Goal: Transaction & Acquisition: Purchase product/service

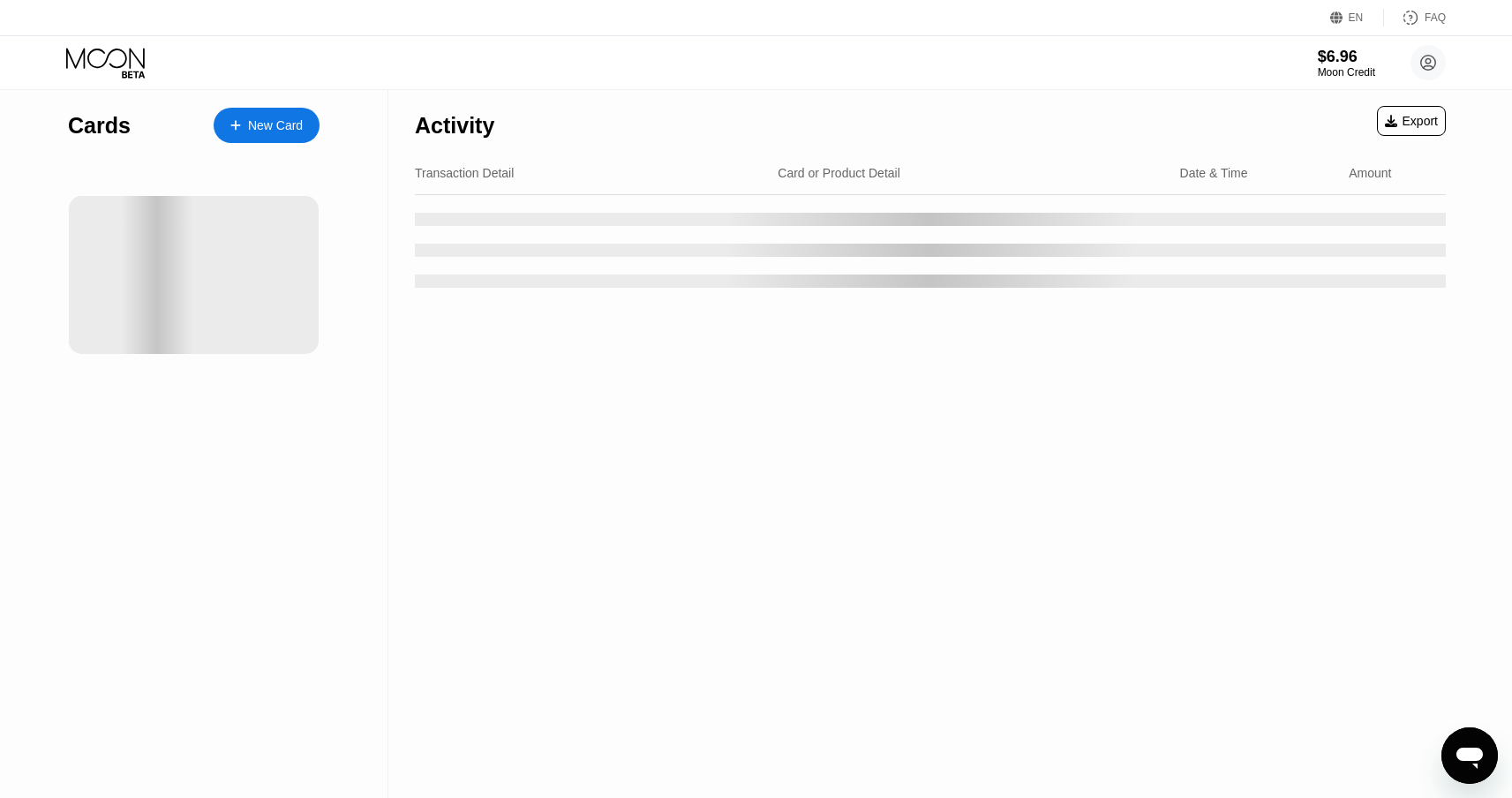
click at [1330, 76] on div "Moon Credit" at bounding box center [1346, 73] width 57 height 13
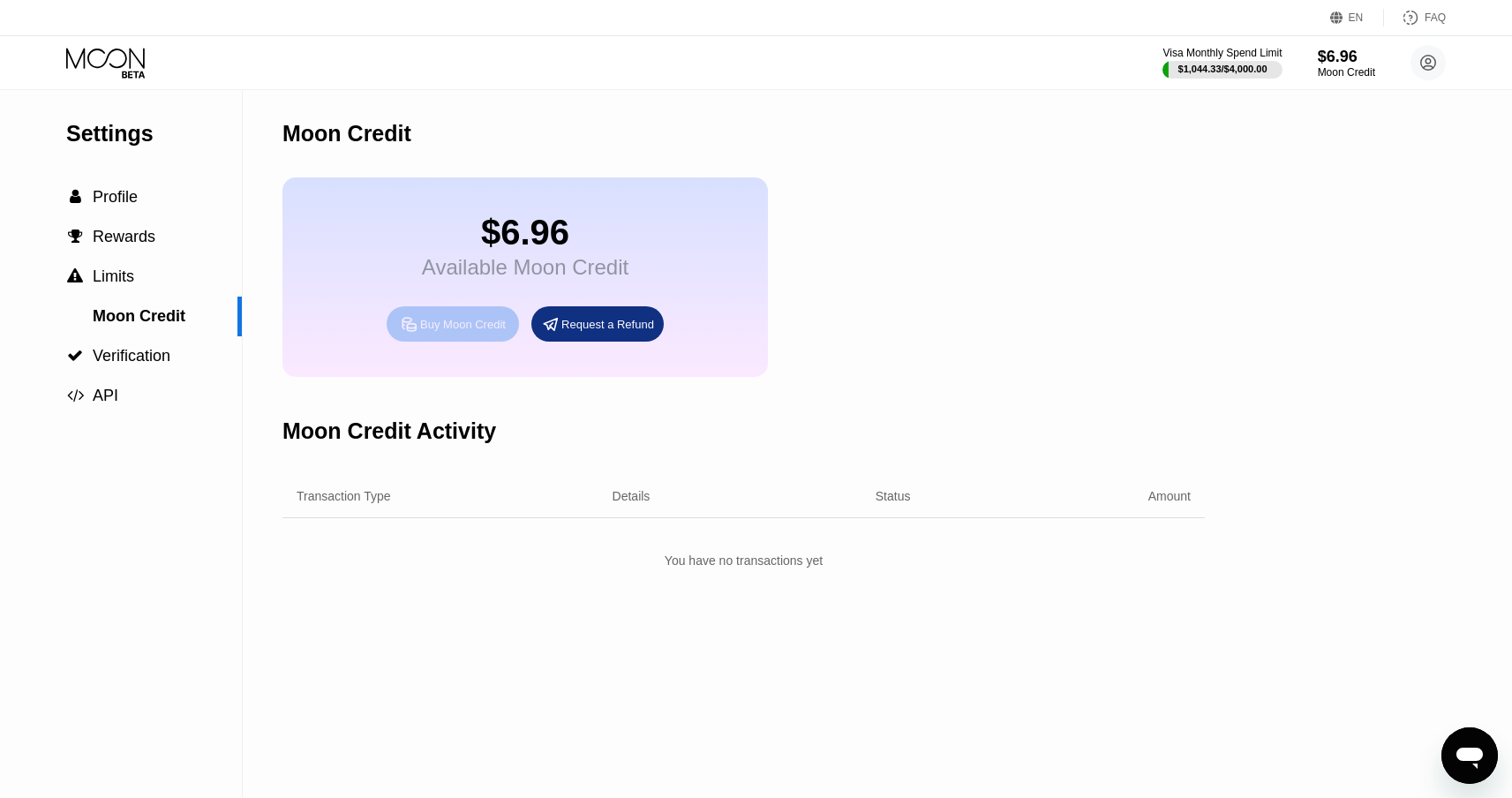
click at [478, 319] on div "Buy Moon Credit" at bounding box center [463, 324] width 86 height 15
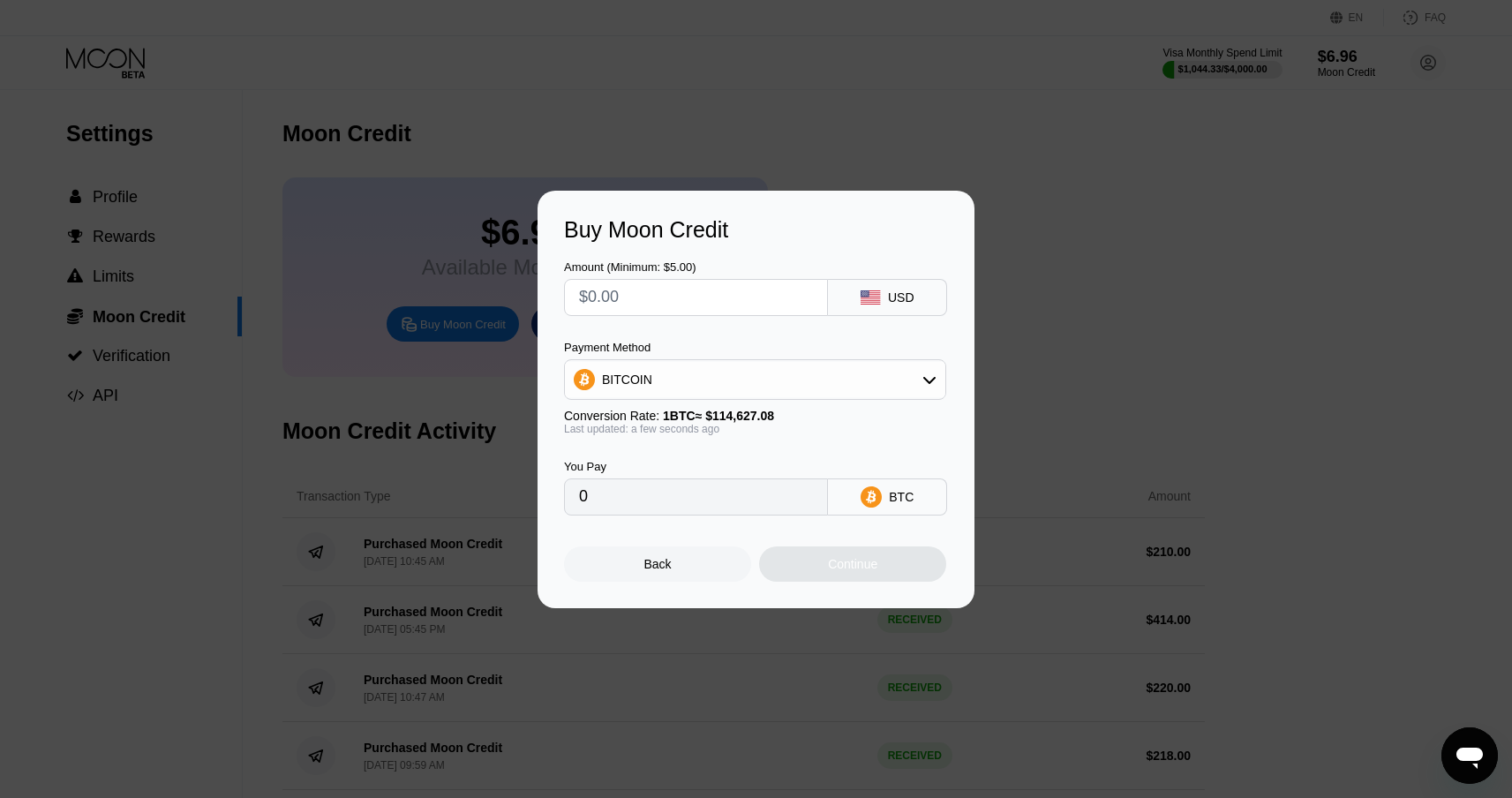
click at [691, 384] on div "BITCOIN" at bounding box center [755, 379] width 381 height 36
click at [651, 460] on span "USDT on TRON" at bounding box center [651, 467] width 89 height 15
type input "0.00"
click at [608, 283] on input "text" at bounding box center [696, 297] width 234 height 36
type input "$1"
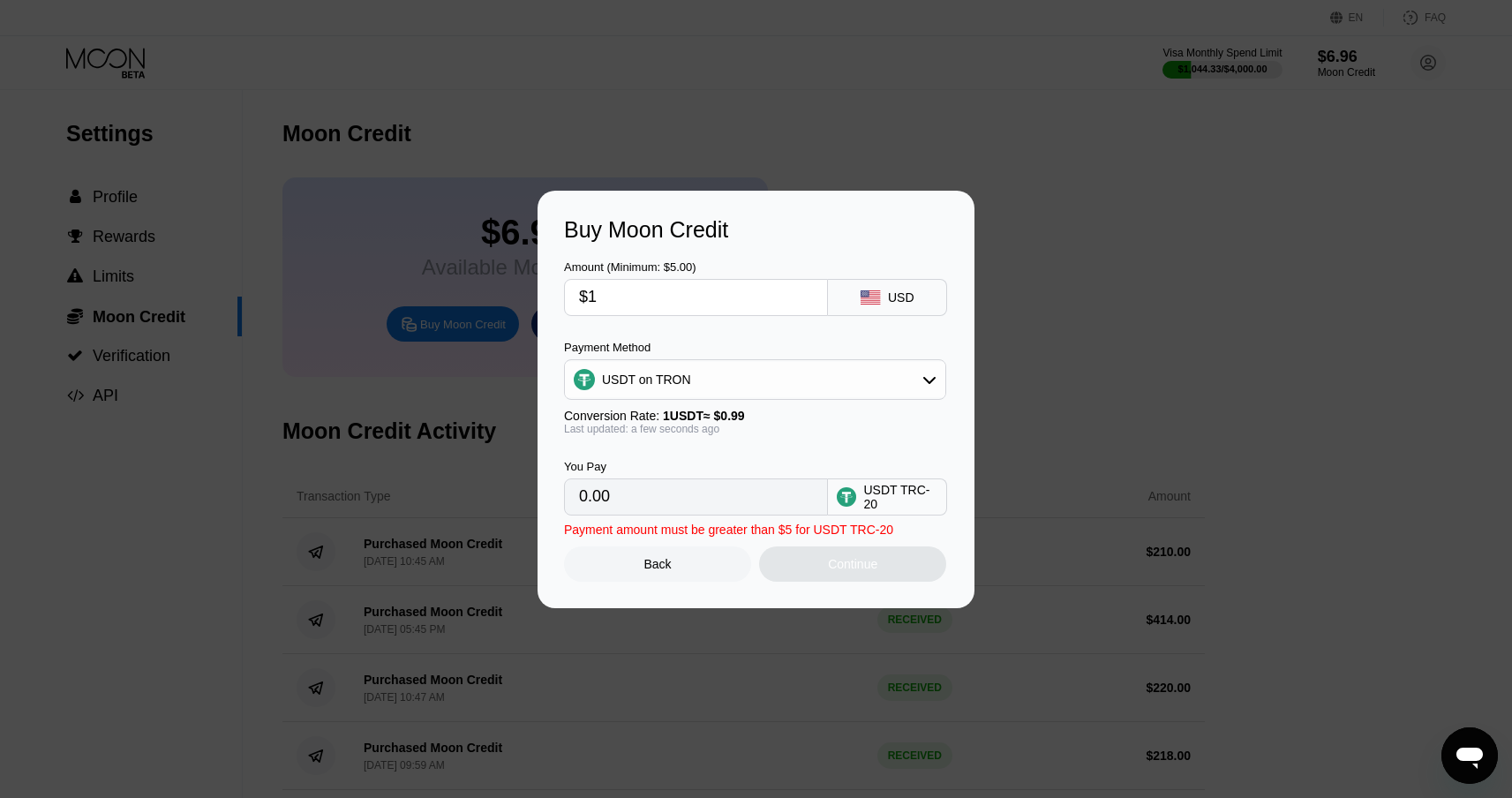
type input "1.01"
type input "$18"
type input "18.18"
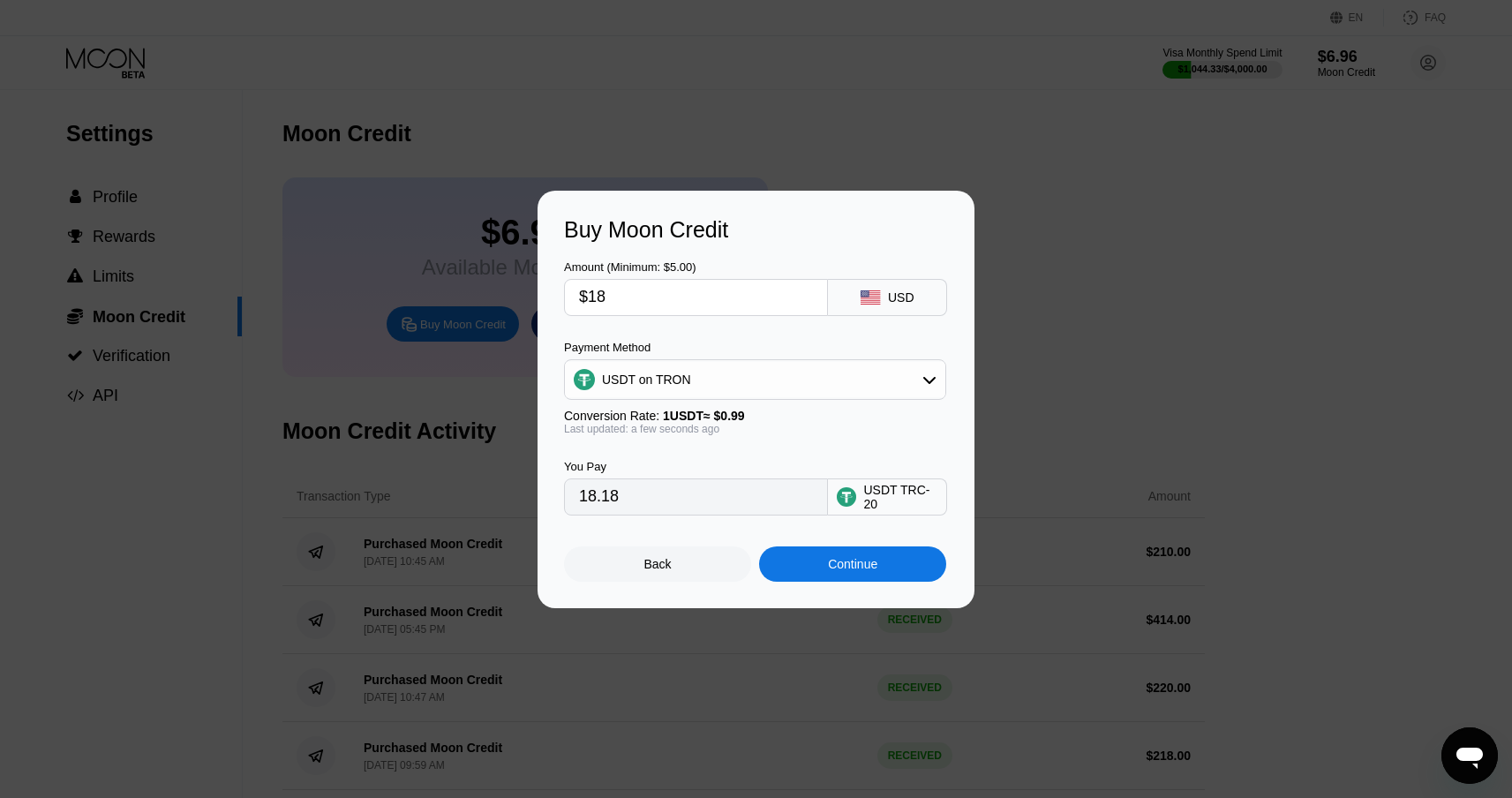
type input "$180"
type input "181.82"
type input "$18"
type input "18.18"
type input "$1"
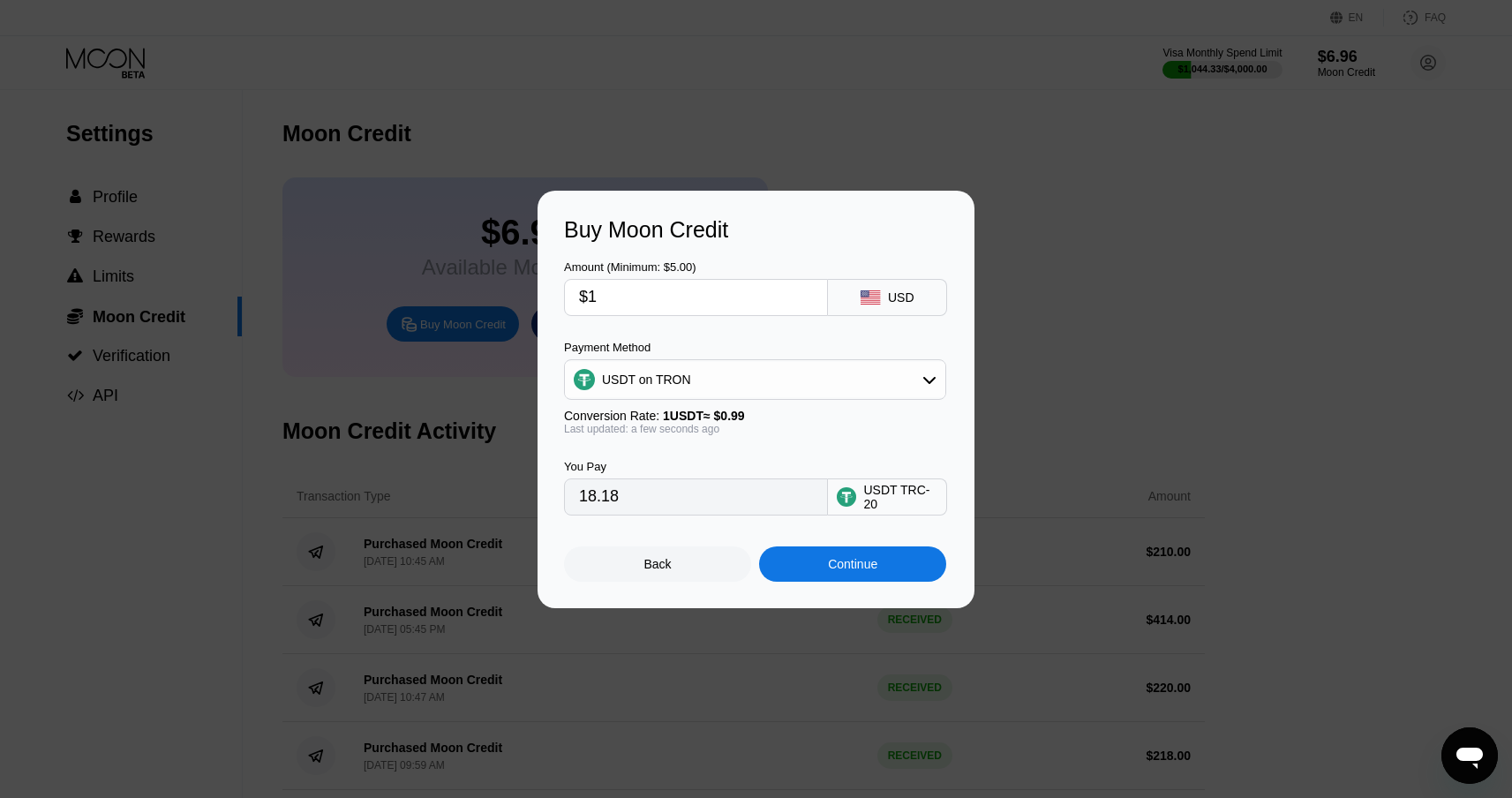
type input "1.01"
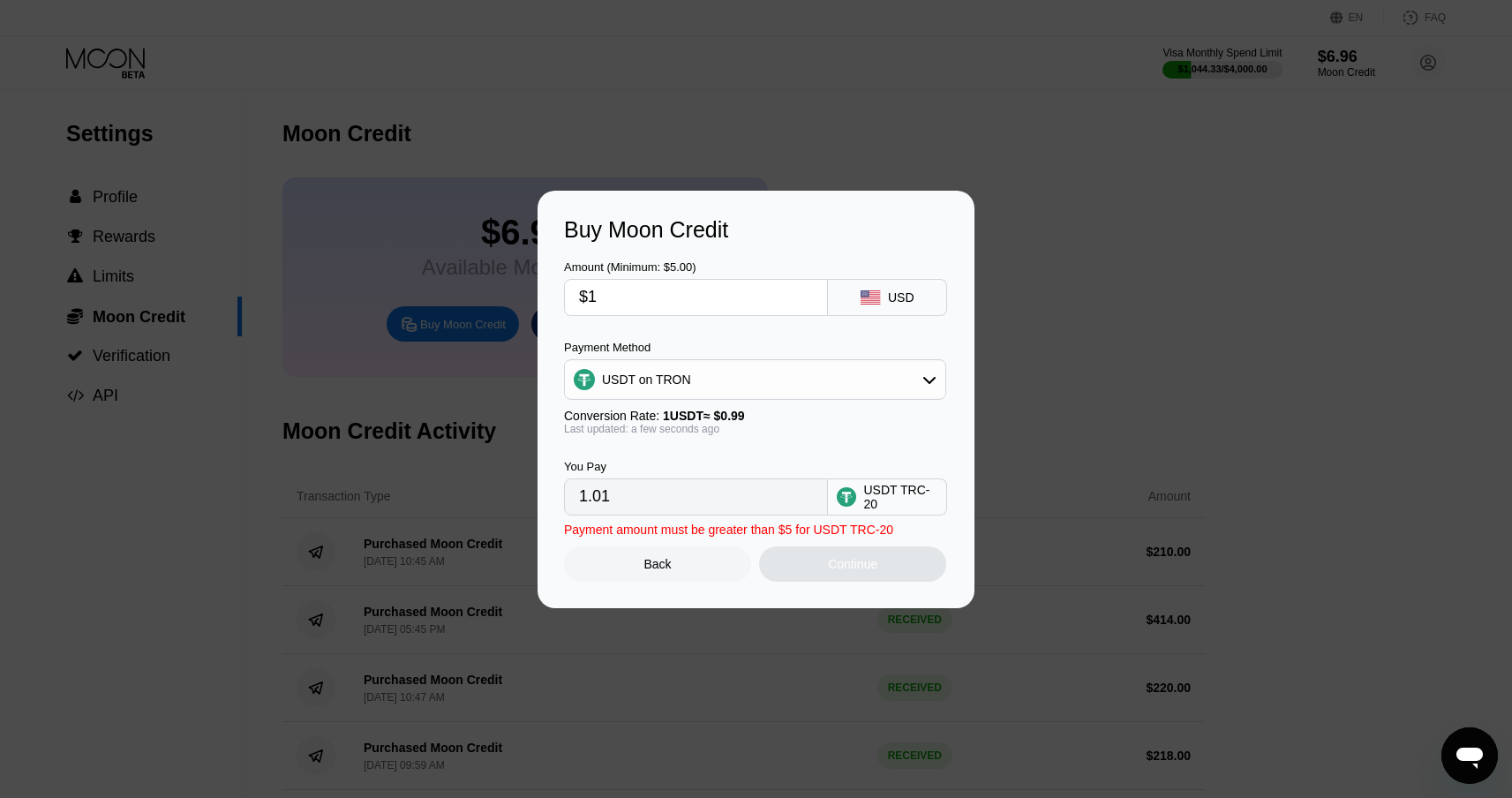
type input "$18"
type input "18.18"
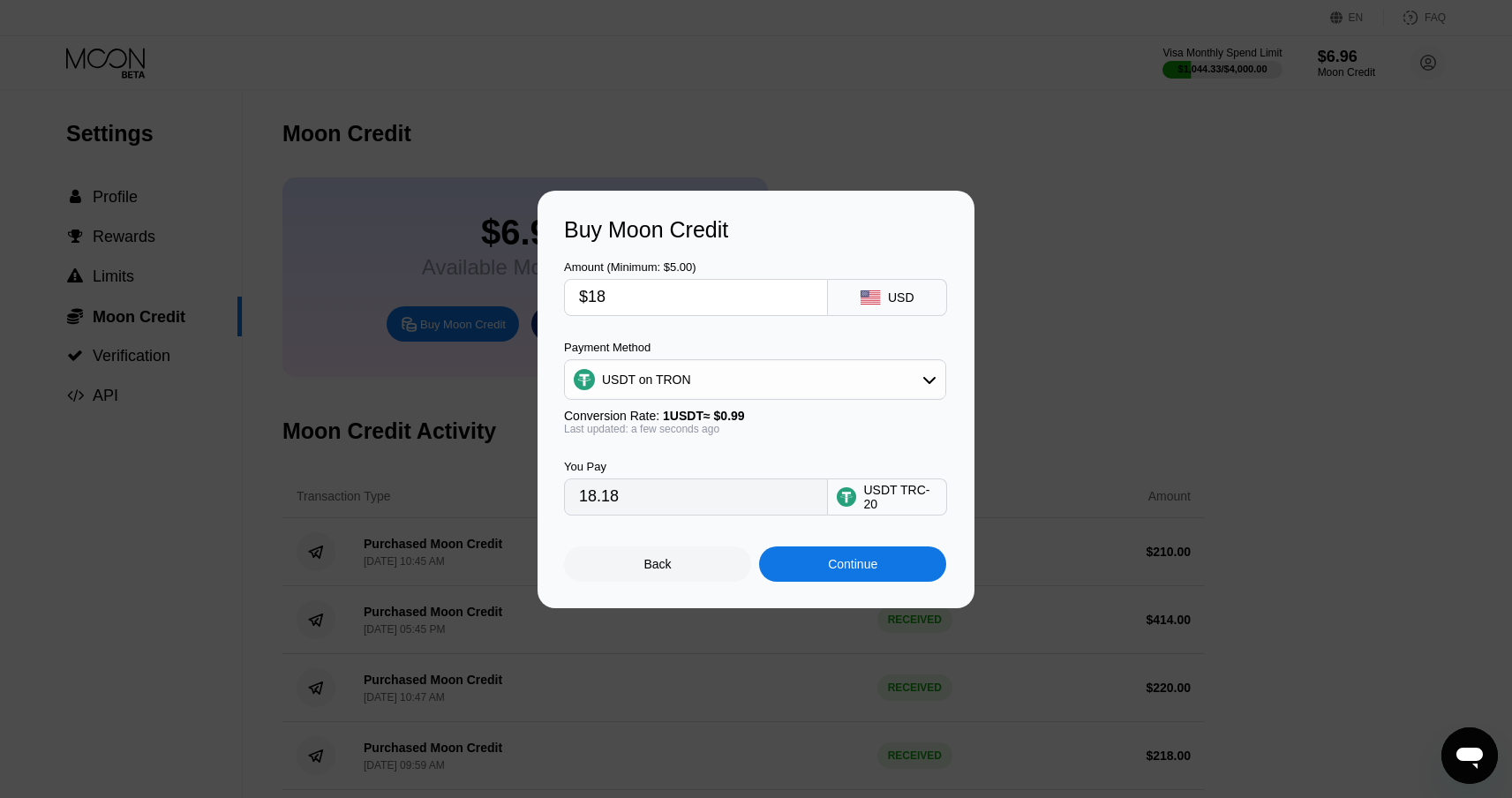
type input "$185"
type input "186.87"
type input "$185"
click at [829, 571] on div "Continue" at bounding box center [852, 564] width 187 height 36
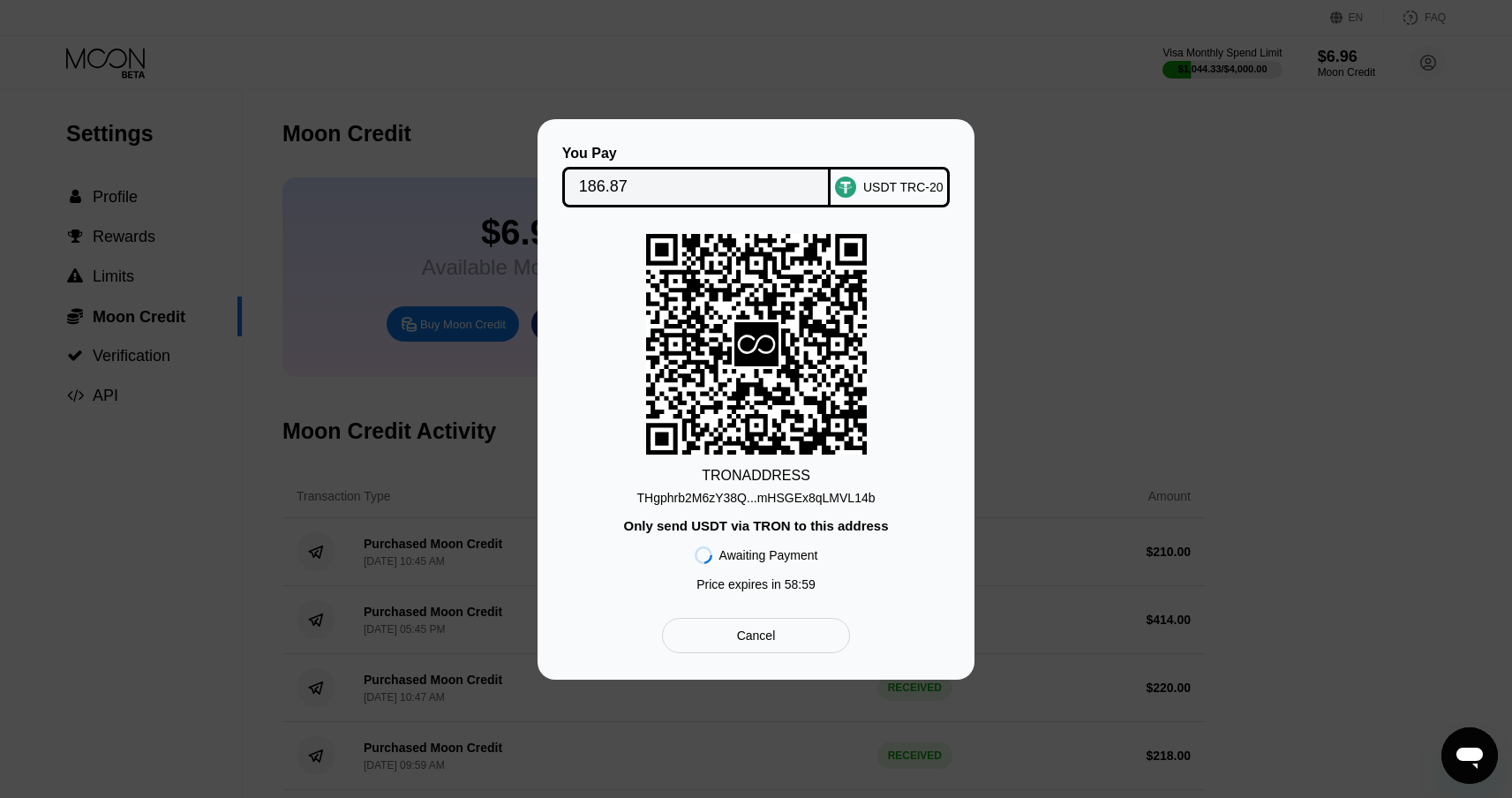
click at [736, 496] on div "THgphrb2M6zY38Q...mHSGEx8qLMVL14b" at bounding box center [756, 498] width 239 height 15
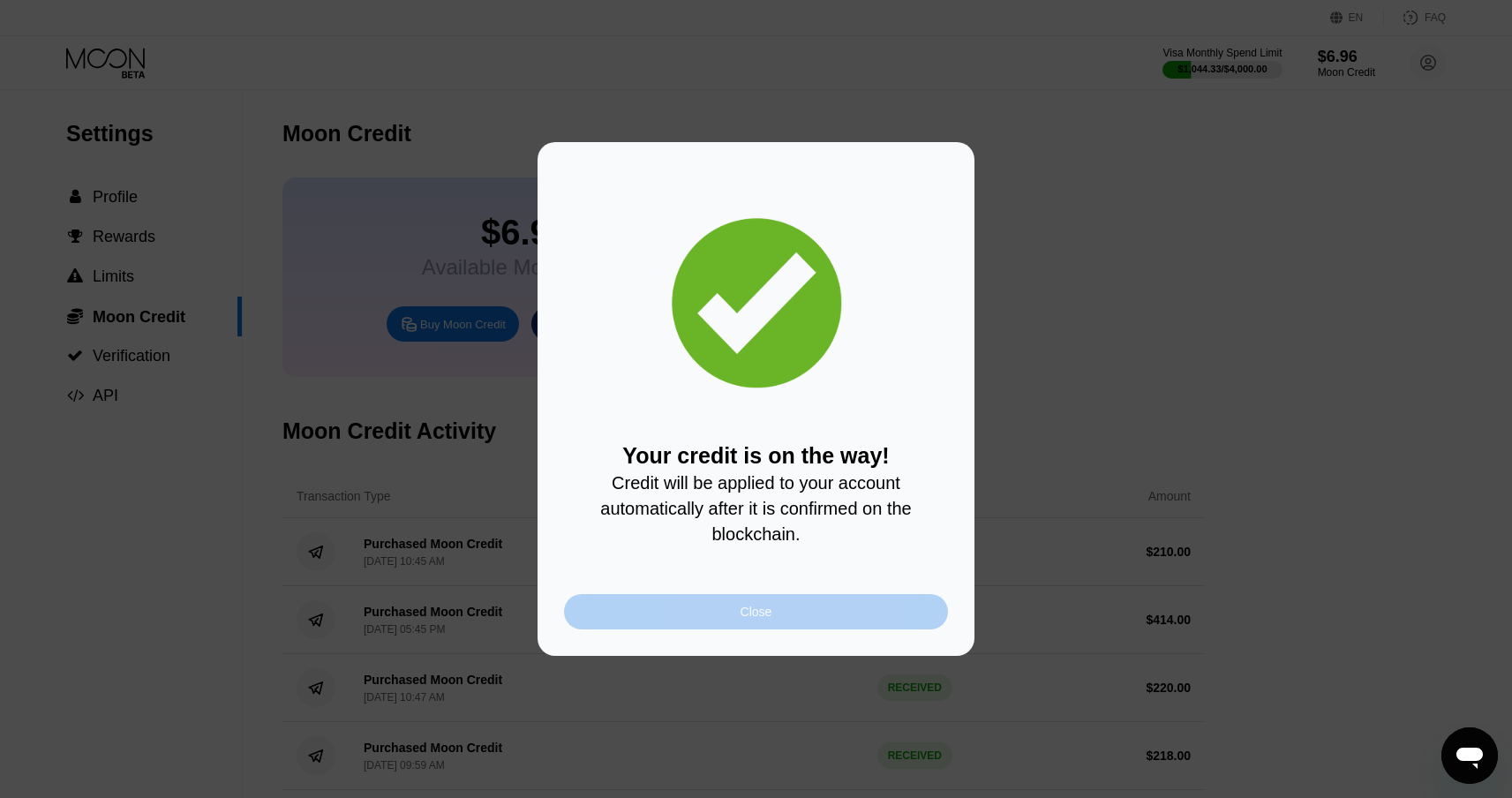
click at [789, 628] on div "Close" at bounding box center [756, 611] width 384 height 36
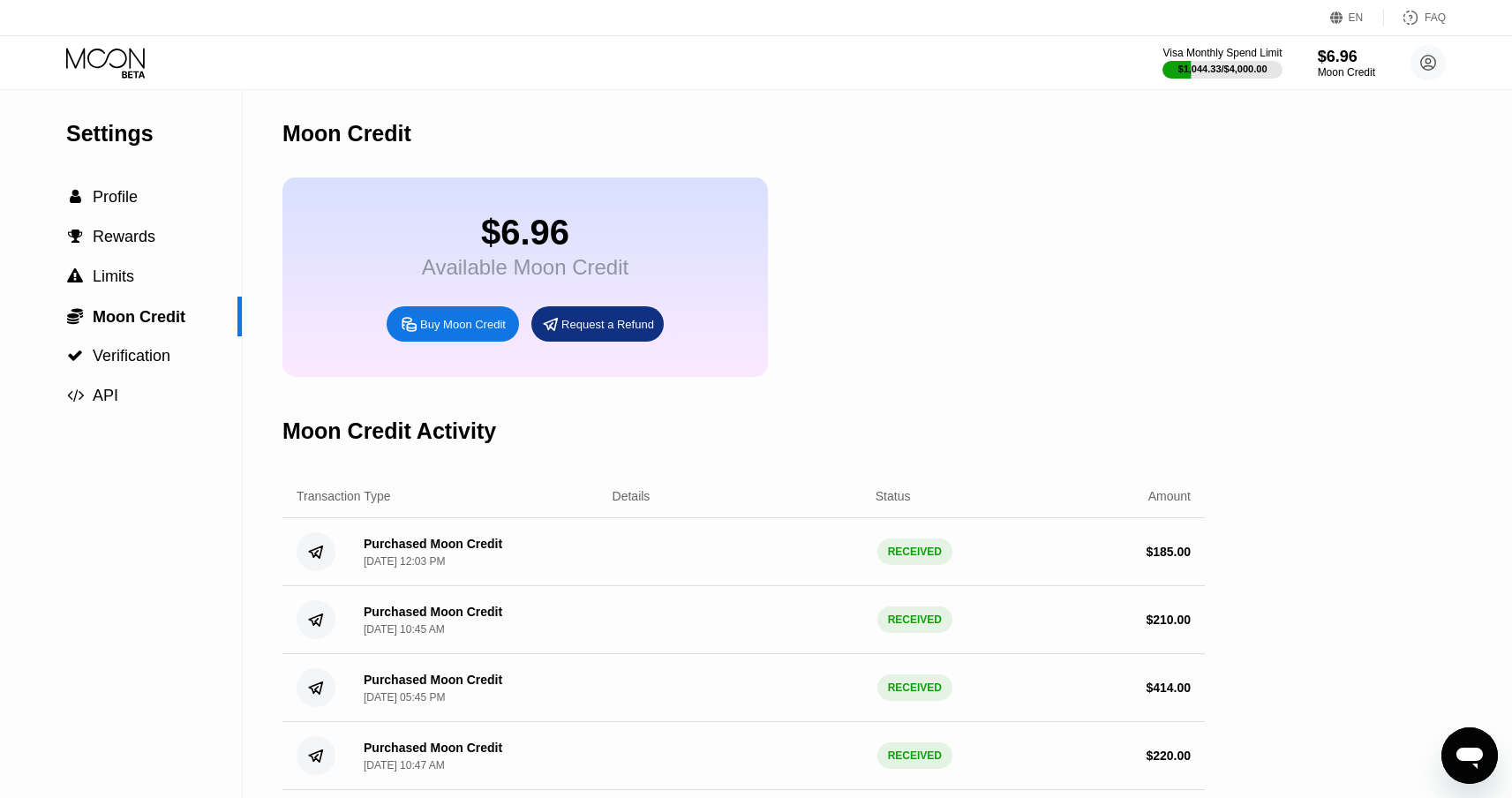
click at [114, 74] on icon at bounding box center [107, 63] width 82 height 31
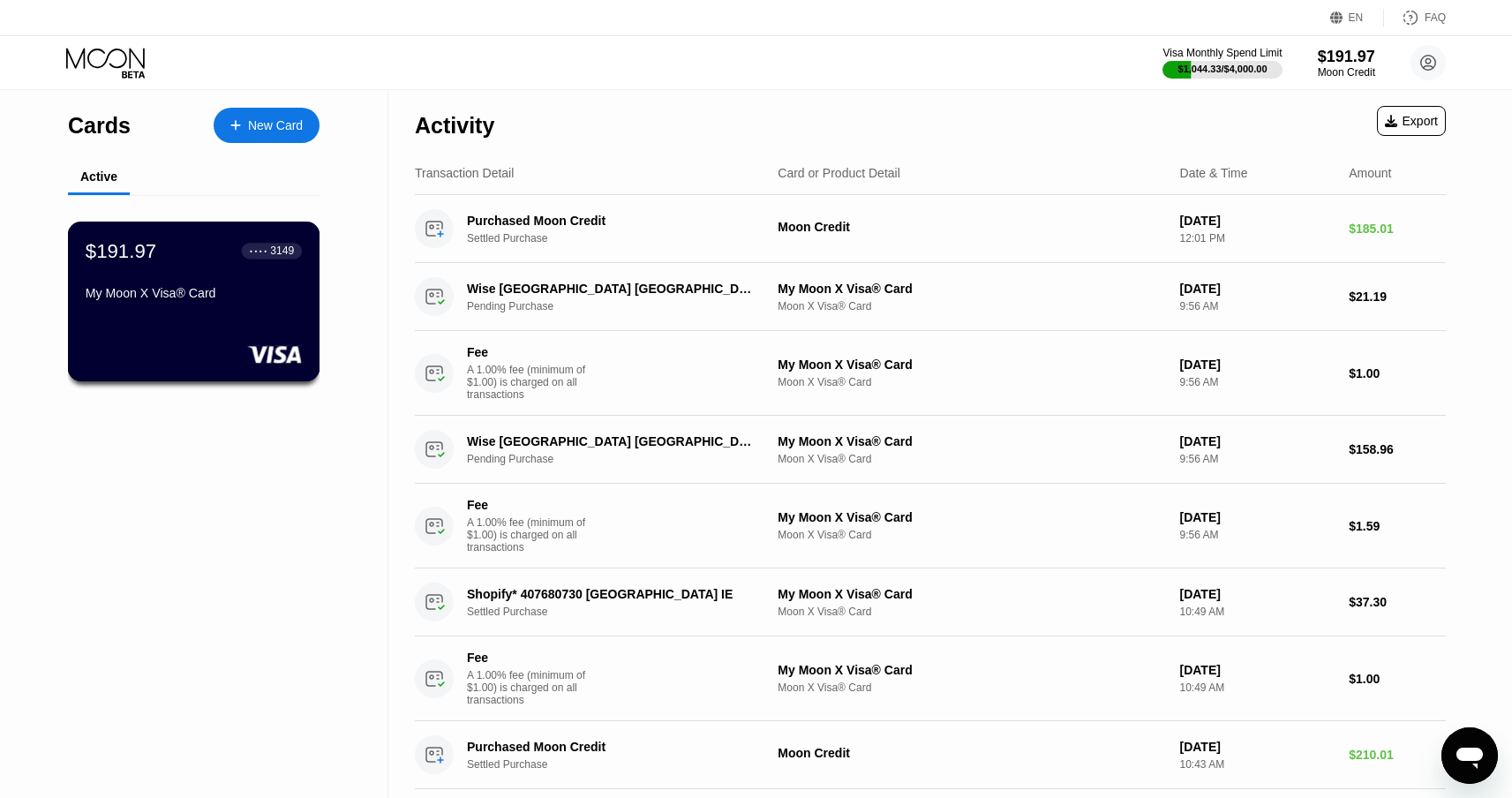
click at [199, 272] on div "$191.97 ● ● ● ● 3149 My Moon X Visa® Card" at bounding box center [193, 273] width 216 height 68
